Goal: Task Accomplishment & Management: Manage account settings

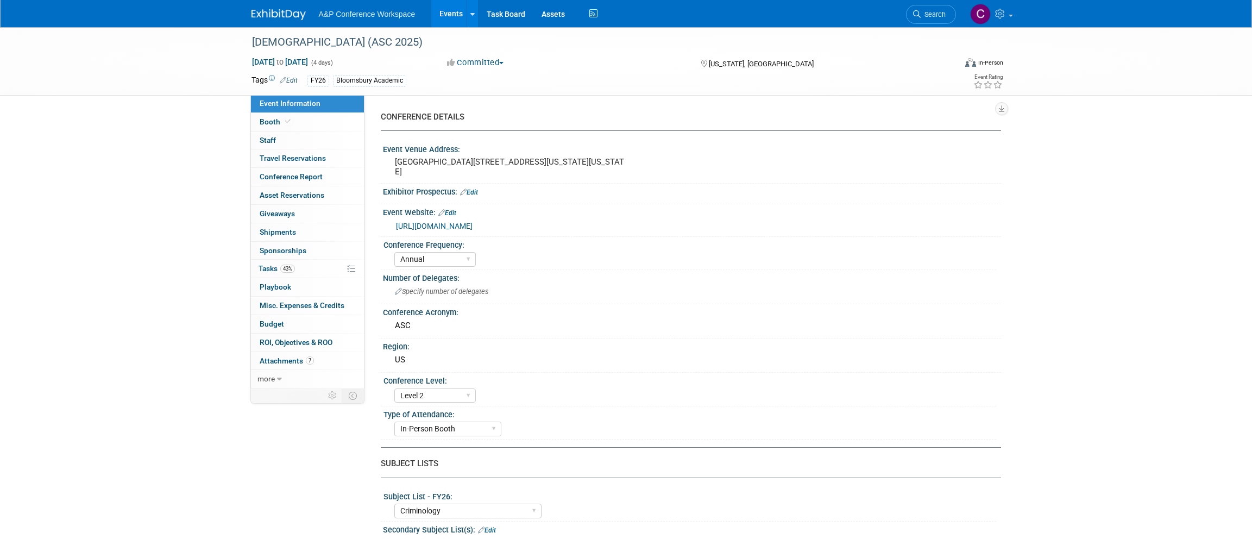
select select "Annual"
select select "Level 2"
select select "In-Person Booth"
select select "Criminology"
select select "Bloomsbury Academic"
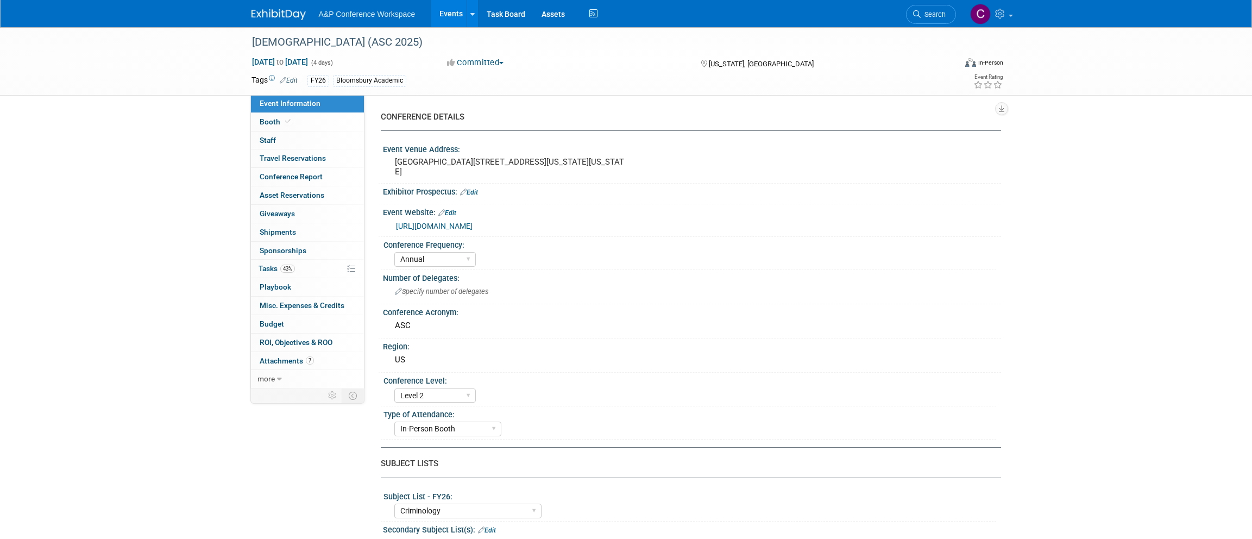
select select "[PERSON_NAME]"
select select "Networking/Commissioning"
click at [268, 264] on span "Tasks 43%" at bounding box center [277, 268] width 36 height 9
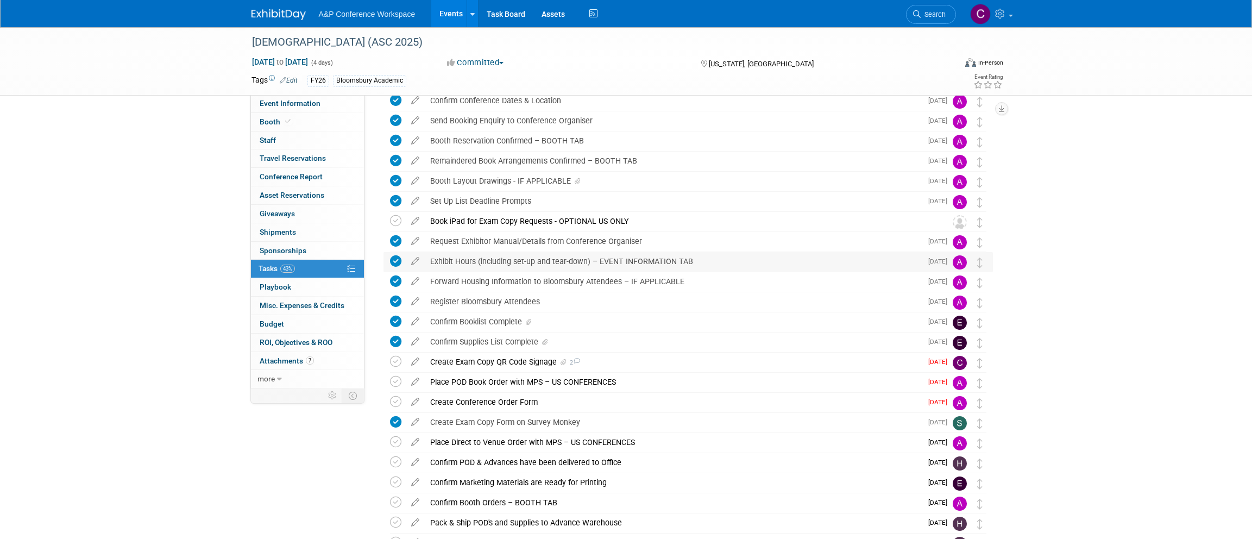
scroll to position [52, 0]
click at [536, 358] on div "Create Exam Copy QR Code Signage 2" at bounding box center [673, 359] width 497 height 18
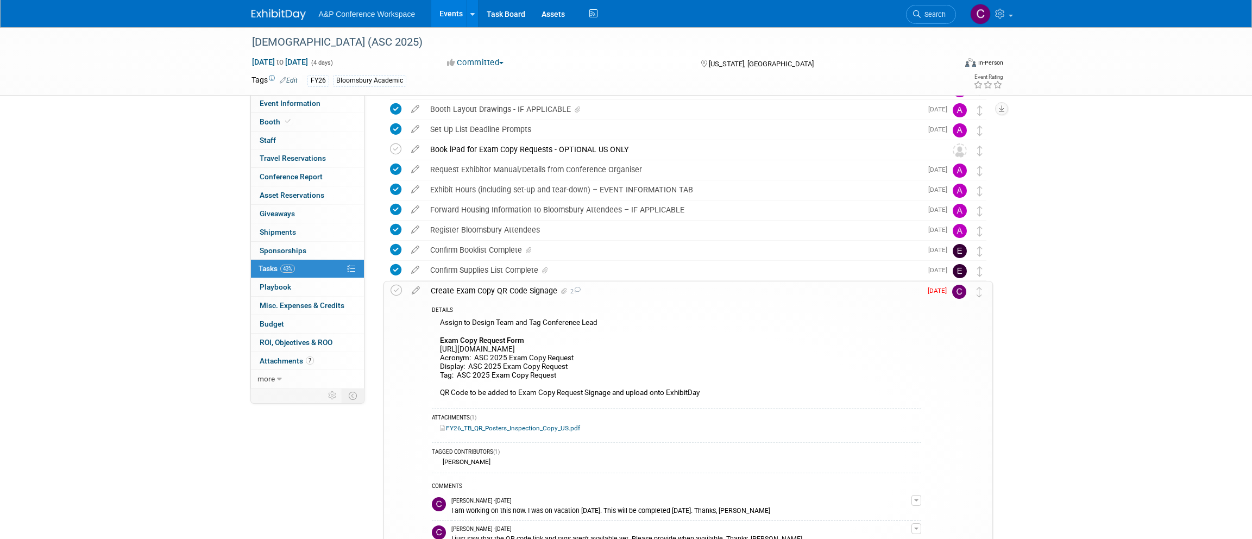
scroll to position [121, 0]
click at [479, 42] on div "[DEMOGRAPHIC_DATA] (ASC 2025)" at bounding box center [594, 43] width 692 height 20
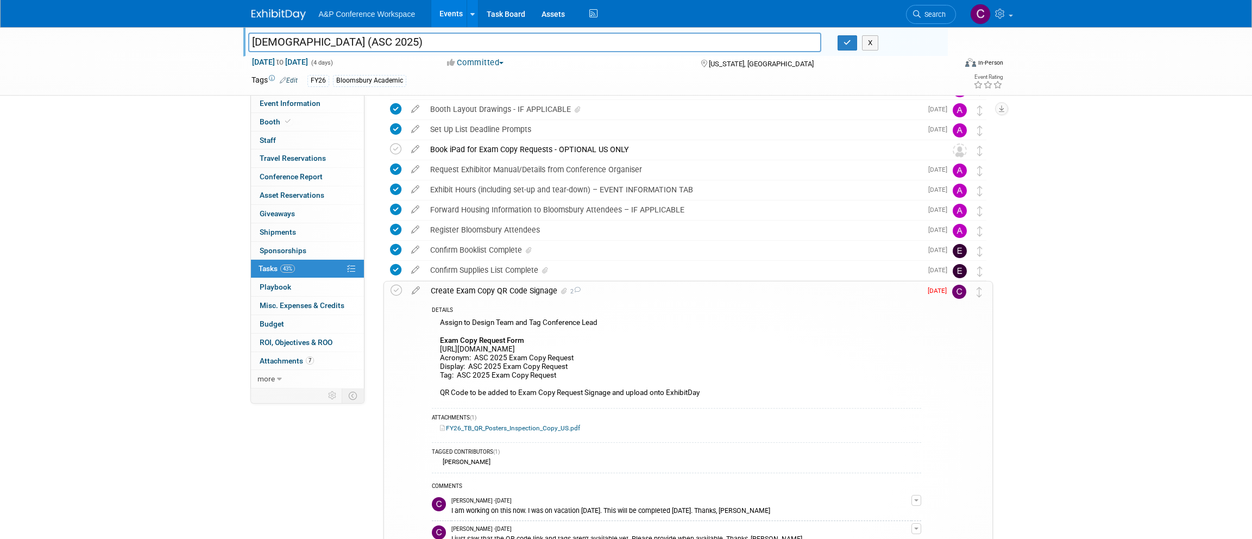
click at [479, 42] on input "[DEMOGRAPHIC_DATA] (ASC 2025)" at bounding box center [535, 42] width 574 height 19
click at [415, 291] on icon at bounding box center [415, 288] width 19 height 14
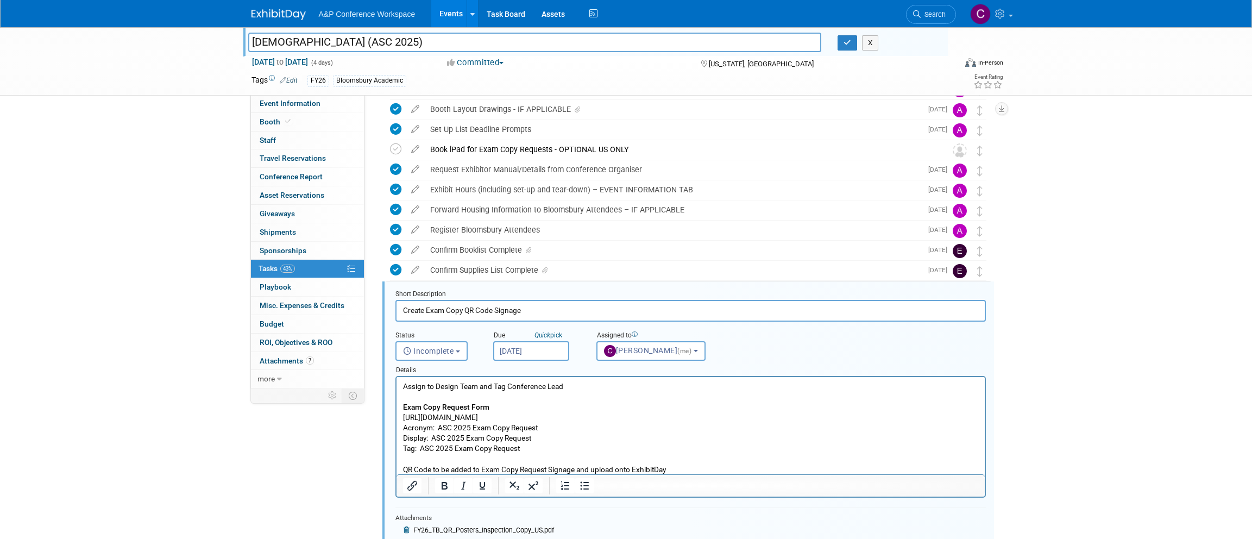
scroll to position [243, 0]
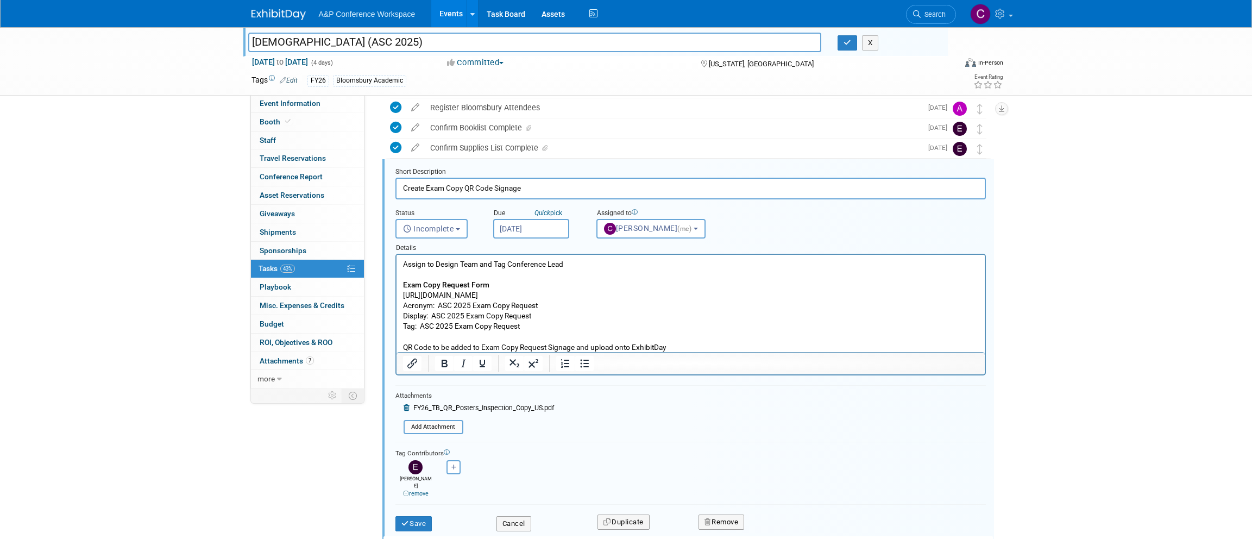
drag, startPoint x: 403, startPoint y: 294, endPoint x: 604, endPoint y: 292, distance: 201.0
click at [604, 292] on p "Assign to Design Team and Tag Conference Lead Exam Copy Request Form https://ww…" at bounding box center [691, 305] width 576 height 93
copy p "[URL][DOMAIN_NAME]"
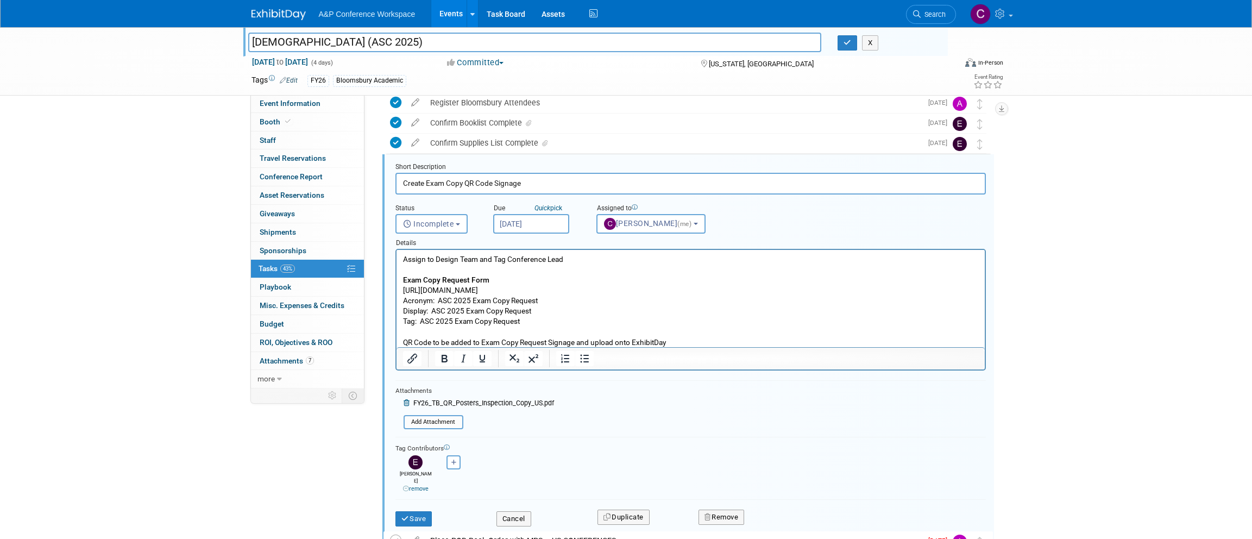
scroll to position [244, 0]
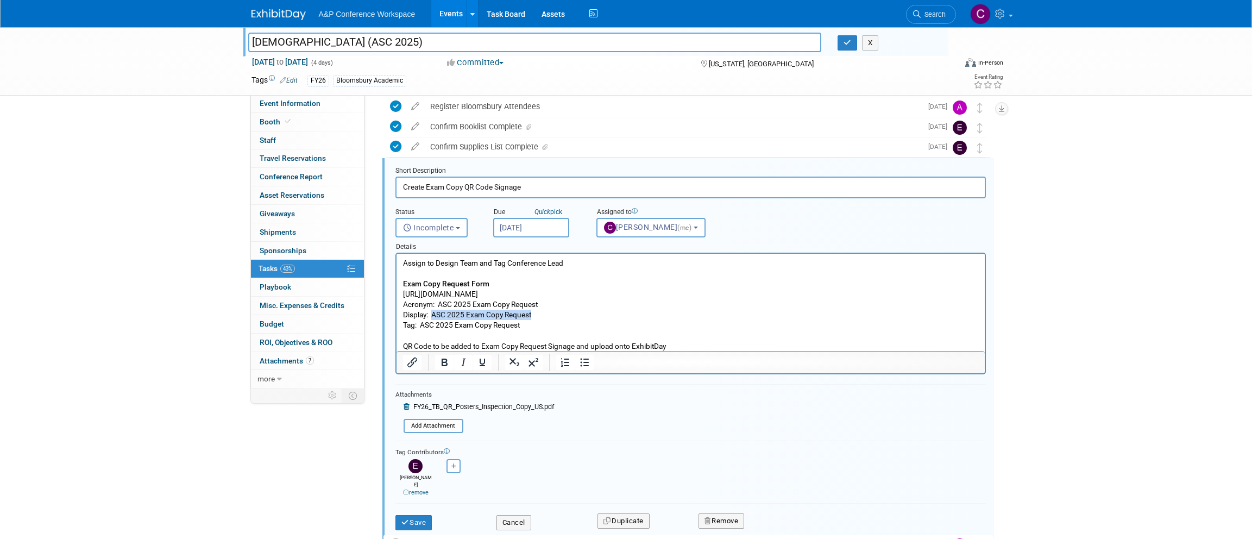
drag, startPoint x: 431, startPoint y: 314, endPoint x: 537, endPoint y: 312, distance: 106.0
click at [537, 312] on p "Assign to Design Team and Tag Conference Lead Exam Copy Request Form https://ww…" at bounding box center [691, 304] width 576 height 93
copy p "ASC 2025 Exam Copy Request"
drag, startPoint x: 421, startPoint y: 327, endPoint x: 549, endPoint y: 328, distance: 128.2
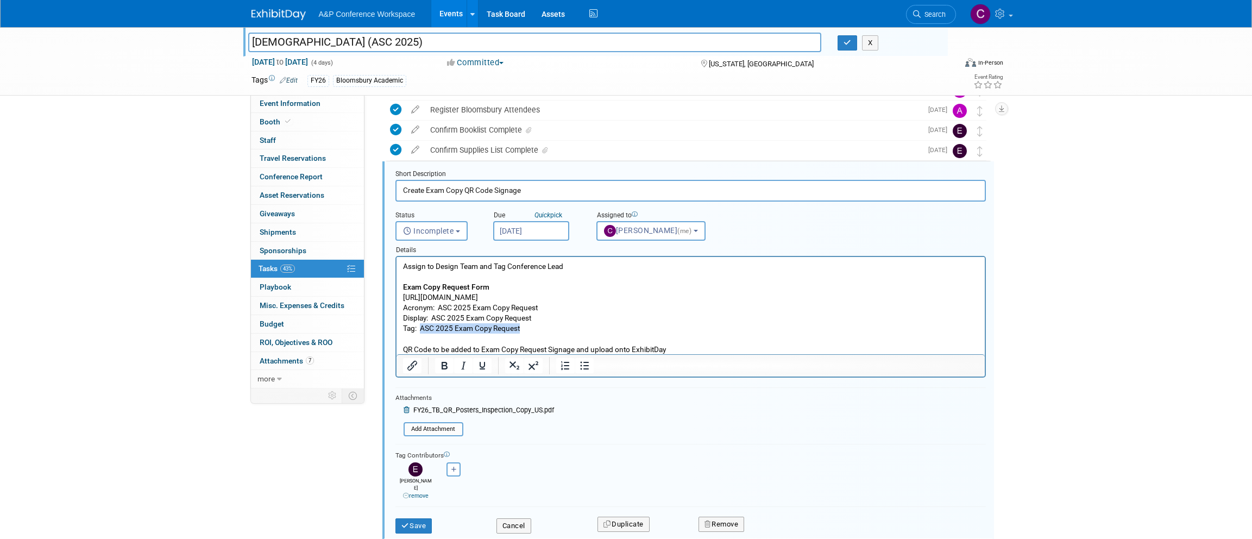
click at [549, 328] on p "Assign to Design Team and Tag Conference Lead Exam Copy Request Form https://ww…" at bounding box center [691, 307] width 576 height 93
copy p "ASC 2025 Exam Copy Request"
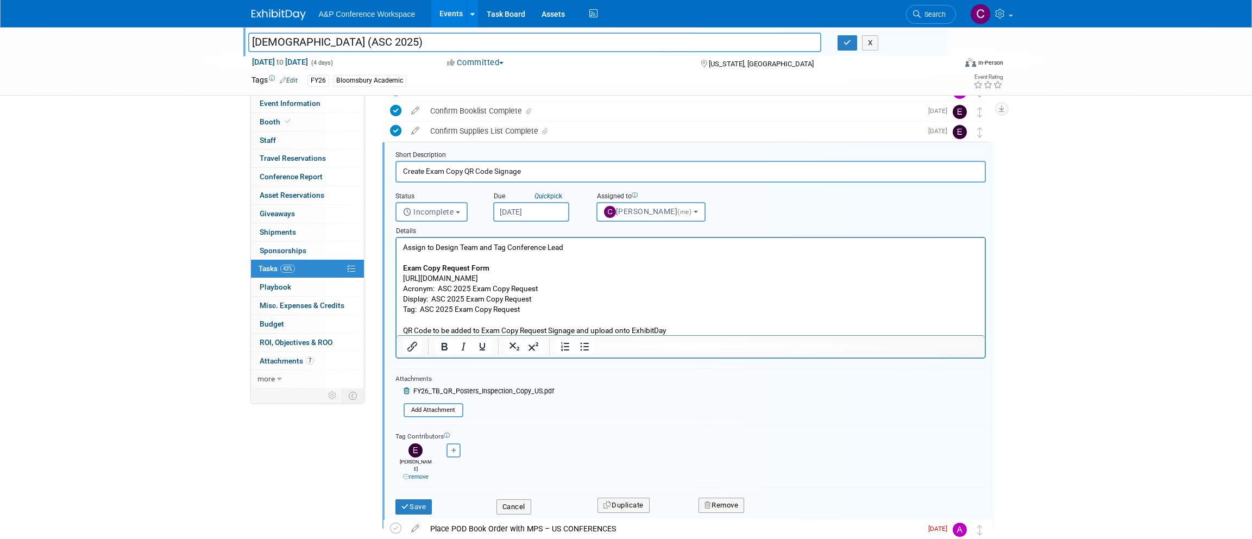
scroll to position [258, 0]
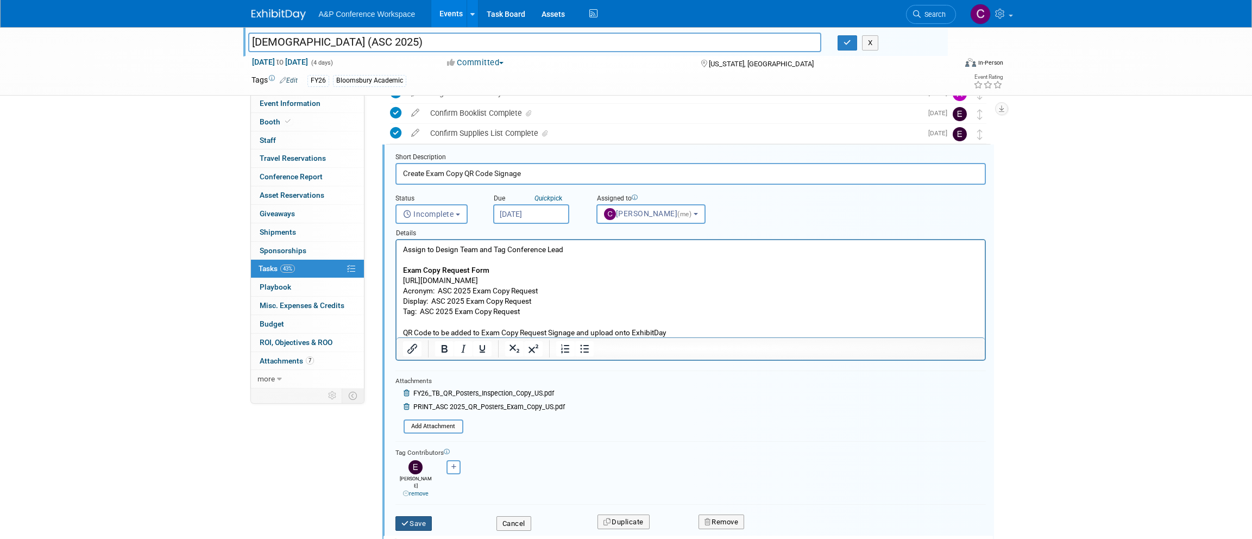
click at [422, 516] on button "Save" at bounding box center [414, 523] width 37 height 15
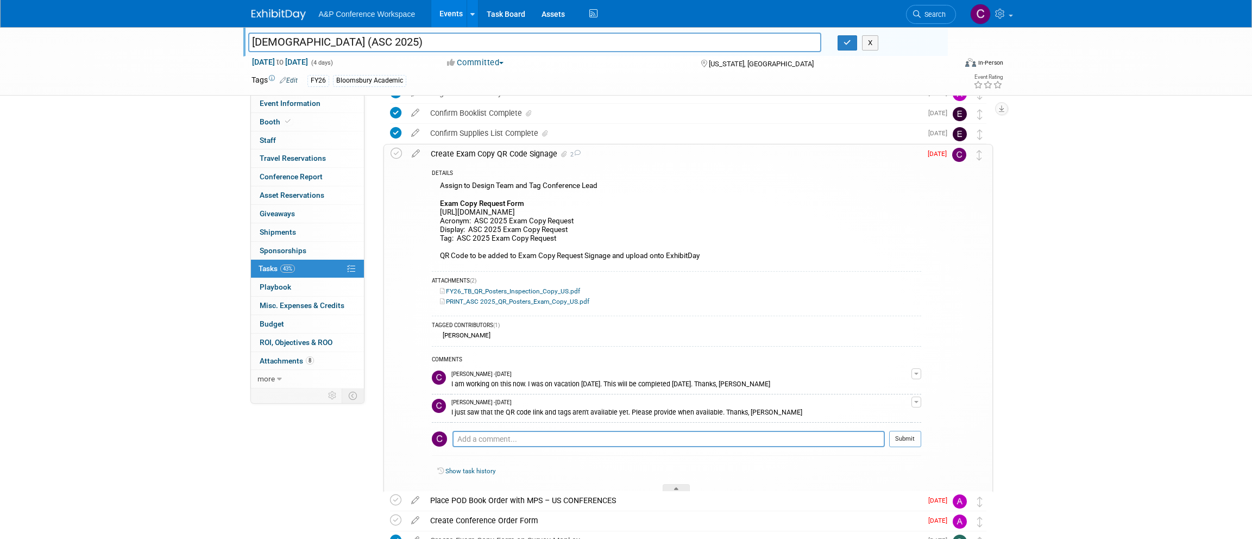
click at [397, 154] on icon at bounding box center [396, 153] width 11 height 11
click at [450, 153] on div "Create Exam Copy QR Code Signage 2" at bounding box center [673, 154] width 496 height 18
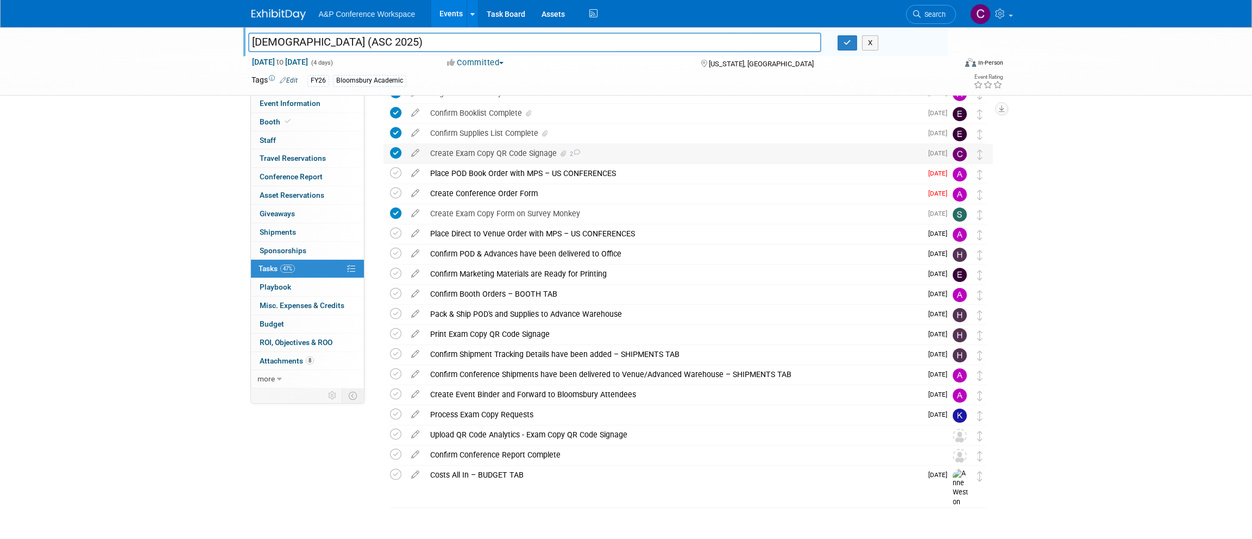
click at [505, 153] on div "Create Exam Copy QR Code Signage 2" at bounding box center [673, 153] width 497 height 18
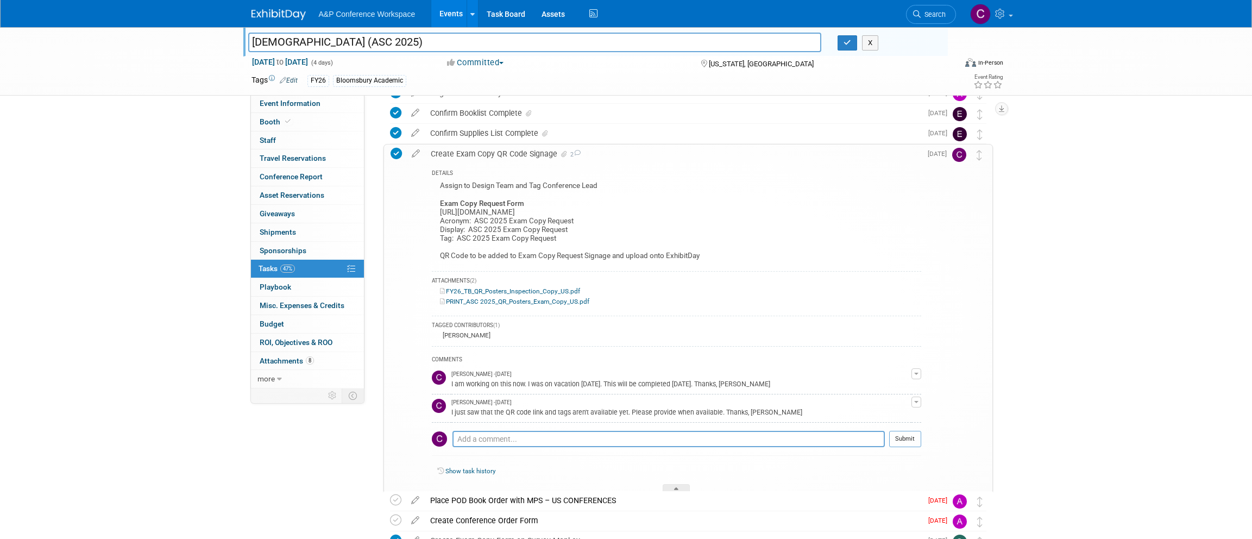
click at [505, 153] on div "Create Exam Copy QR Code Signage 2" at bounding box center [673, 154] width 496 height 18
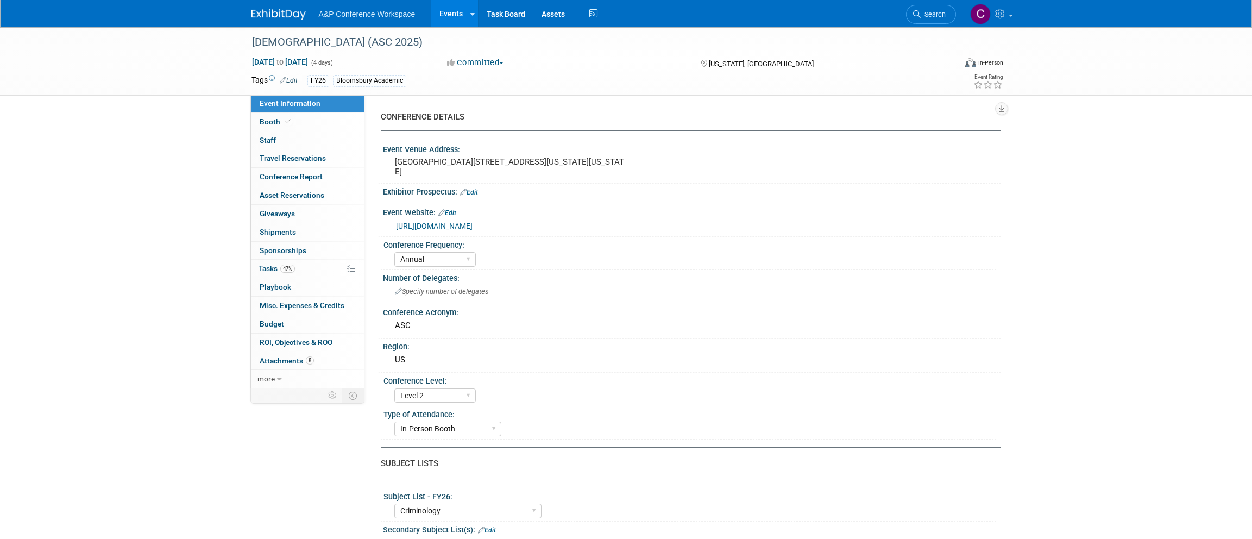
select select "Annual"
select select "Level 2"
select select "In-Person Booth"
select select "Criminology"
select select "Bloomsbury Academic"
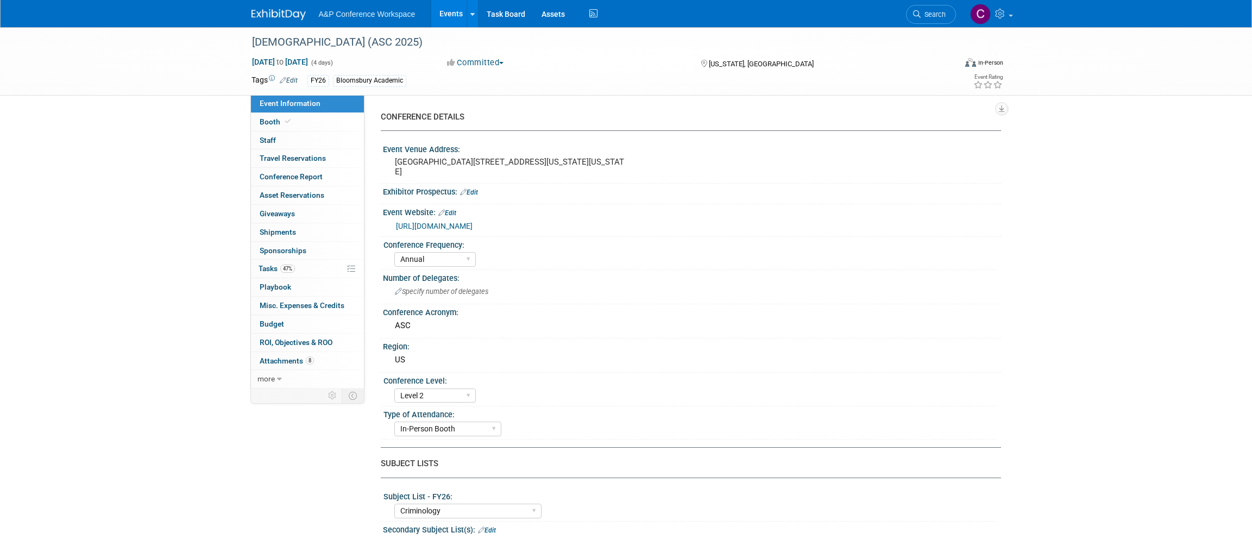
select select "[PERSON_NAME]"
select select "Networking/Commissioning"
click at [265, 265] on span "Tasks 47%" at bounding box center [277, 268] width 36 height 9
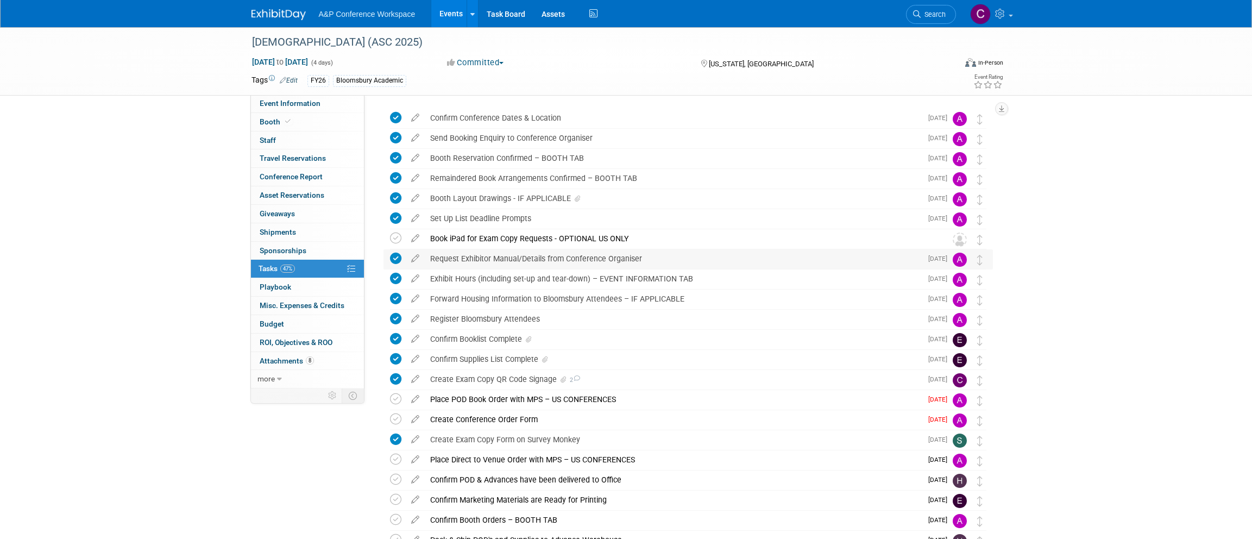
scroll to position [33, 0]
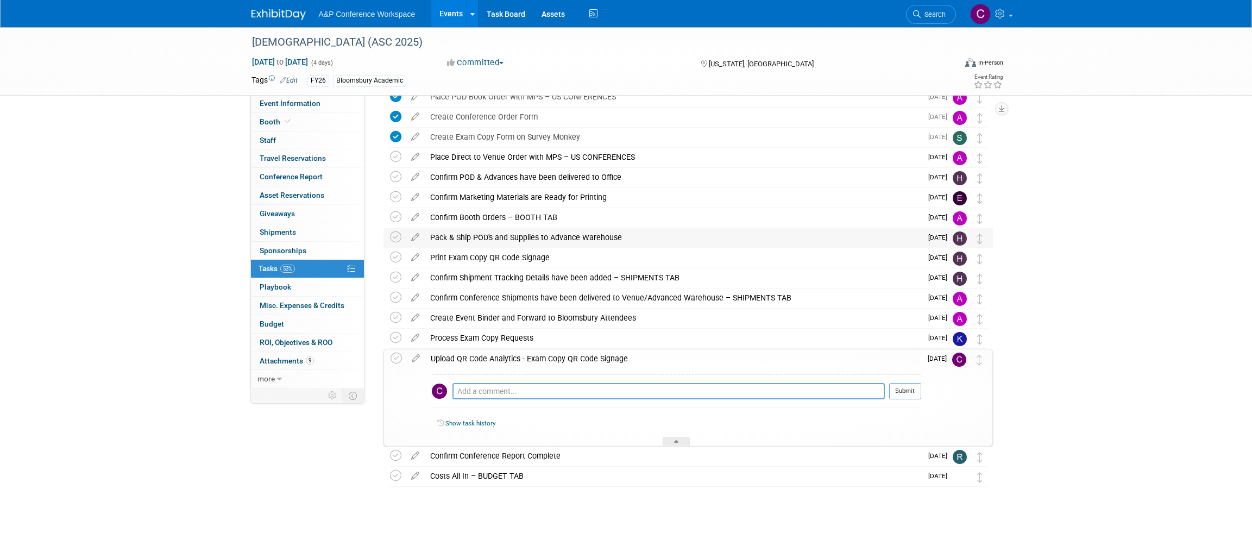
scroll to position [337, 0]
